Goal: Information Seeking & Learning: Learn about a topic

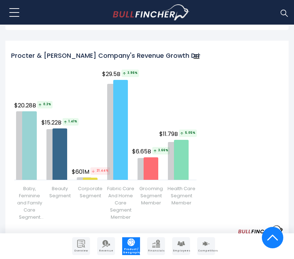
scroll to position [934, 0]
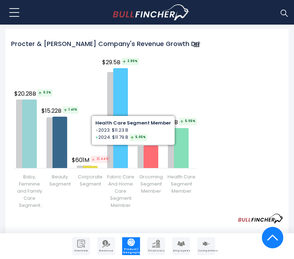
click at [117, 172] on rect "Procter & Gamble Company's Revenue Growth Drivers" at bounding box center [105, 124] width 189 height 179
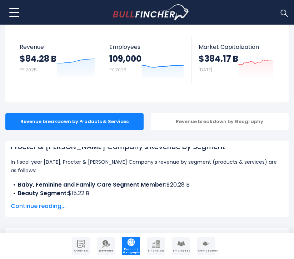
scroll to position [220, 0]
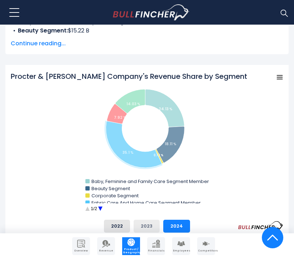
click at [150, 225] on button "2023" at bounding box center [147, 226] width 26 height 13
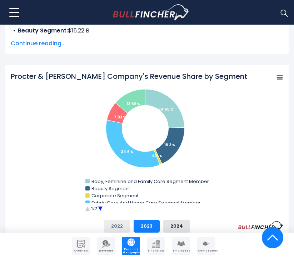
click at [124, 225] on button "2022" at bounding box center [117, 226] width 26 height 13
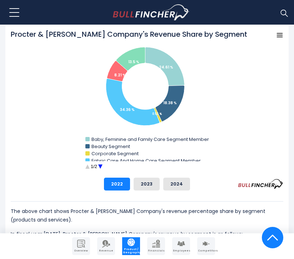
scroll to position [263, 0]
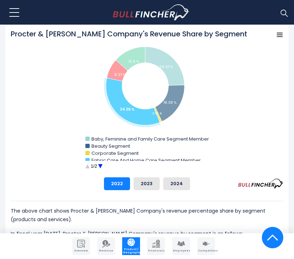
click at [100, 166] on circle "Procter & Gamble Company's Revenue Share by Segment" at bounding box center [100, 166] width 11 height 11
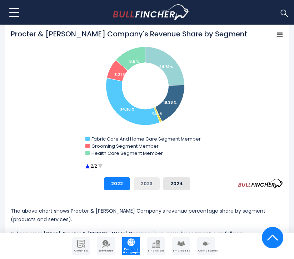
click at [142, 186] on button "2023" at bounding box center [147, 184] width 26 height 13
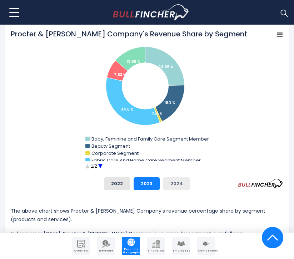
click at [170, 186] on button "2024" at bounding box center [176, 184] width 27 height 13
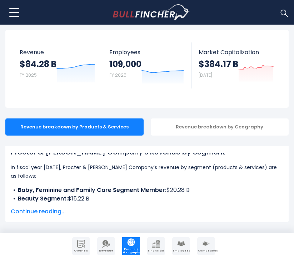
scroll to position [21, 0]
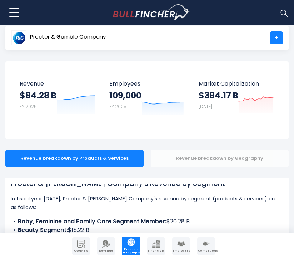
click at [184, 162] on div "Revenue breakdown by Geography" at bounding box center [220, 158] width 138 height 17
click at [221, 154] on div "Revenue breakdown by Geography" at bounding box center [220, 158] width 138 height 17
click at [192, 186] on h1 "Procter & Gamble Company's Revenue by Segment" at bounding box center [147, 183] width 273 height 11
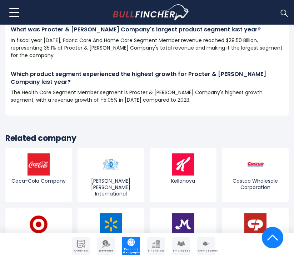
scroll to position [1430, 0]
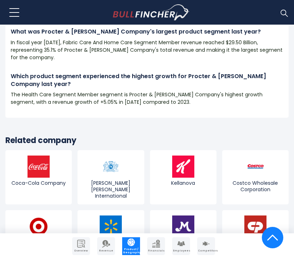
click at [154, 247] on img "Company Financials" at bounding box center [156, 244] width 8 height 8
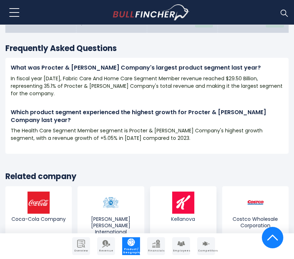
scroll to position [1393, 0]
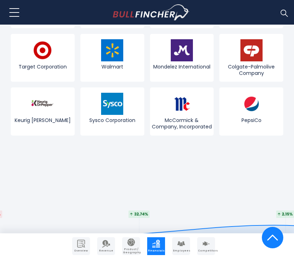
scroll to position [2039, 0]
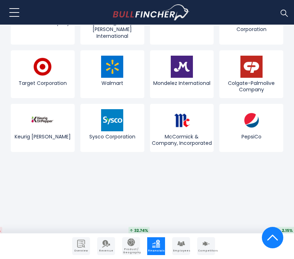
click at [109, 244] on img "Company Revenue" at bounding box center [106, 244] width 8 height 8
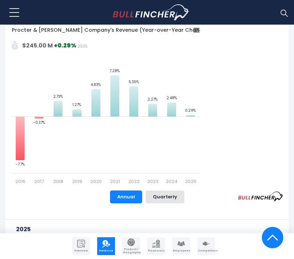
scroll to position [521, 0]
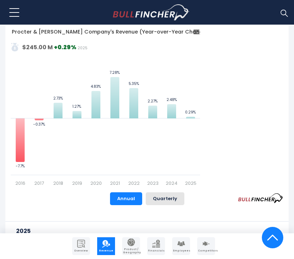
click at [134, 246] on link "Product / Geography" at bounding box center [131, 247] width 18 height 18
